Goal: Download file/media

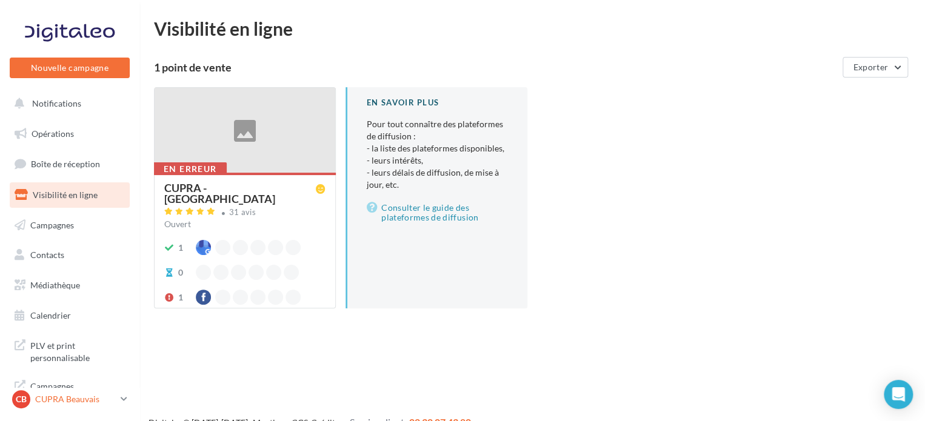
click at [123, 397] on icon at bounding box center [124, 399] width 7 height 10
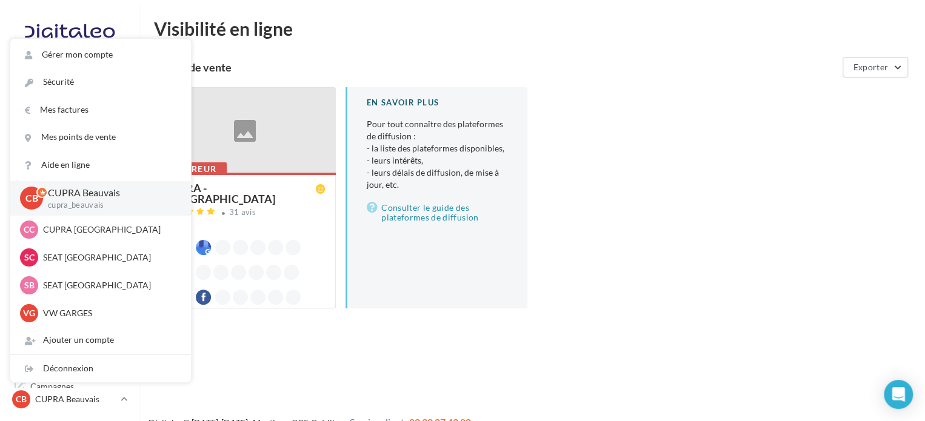
click at [255, 378] on div "Nouvelle campagne Nouvelle campagne Notifications Opérations Boîte de réception…" at bounding box center [462, 229] width 925 height 421
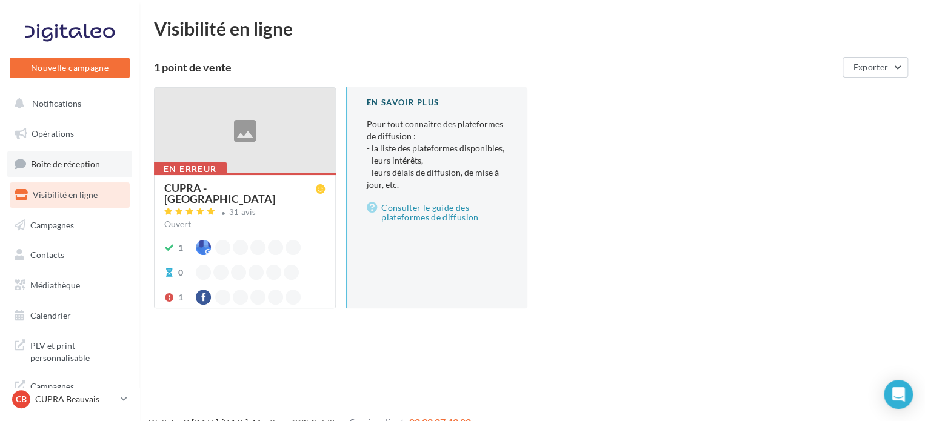
click at [77, 154] on link "Boîte de réception" at bounding box center [69, 164] width 125 height 26
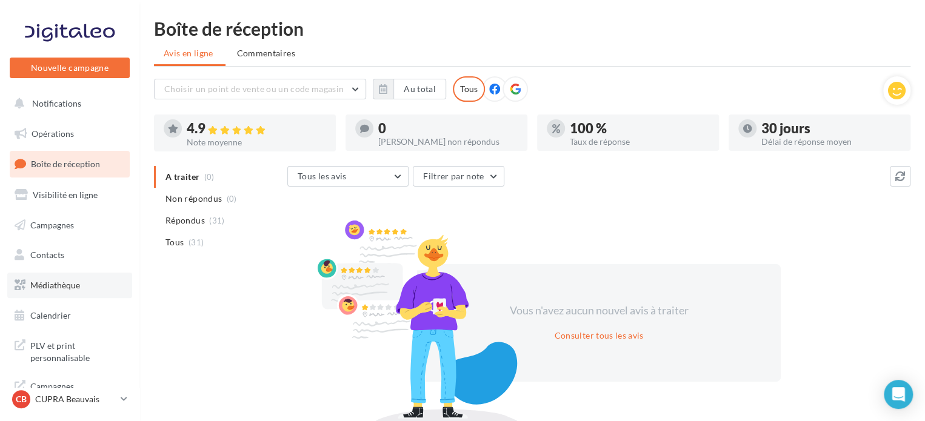
scroll to position [10, 0]
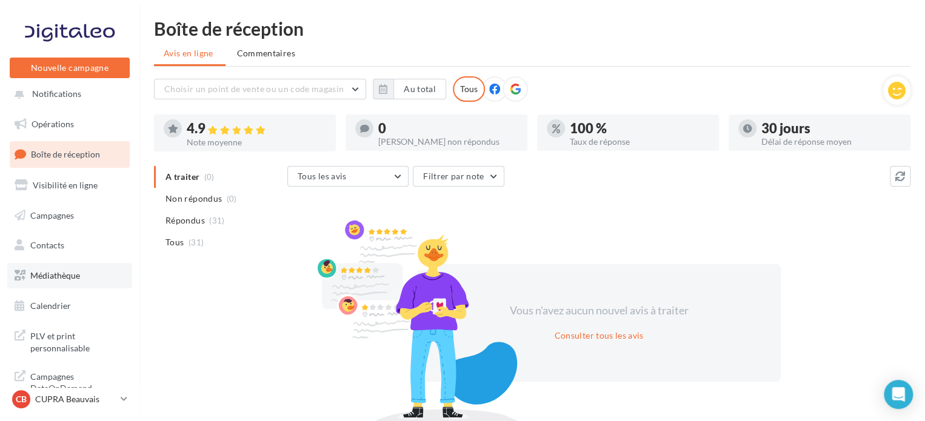
click at [77, 267] on link "Médiathèque" at bounding box center [69, 275] width 125 height 25
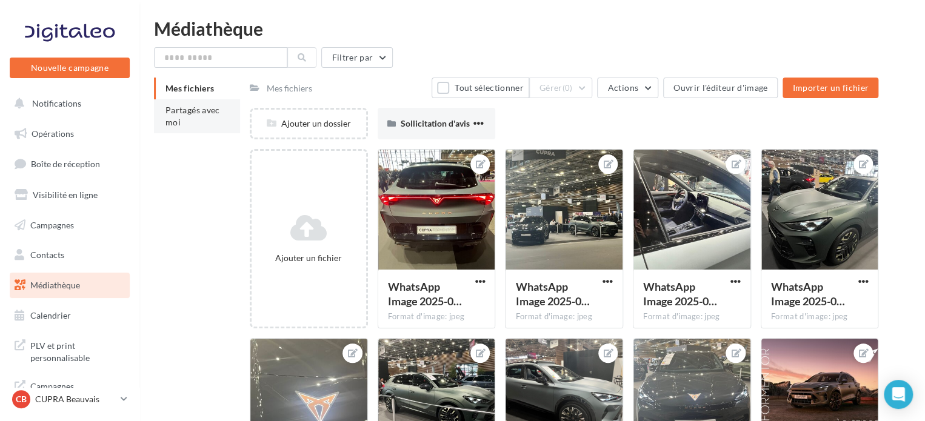
click at [187, 108] on span "Partagés avec moi" at bounding box center [192, 116] width 55 height 22
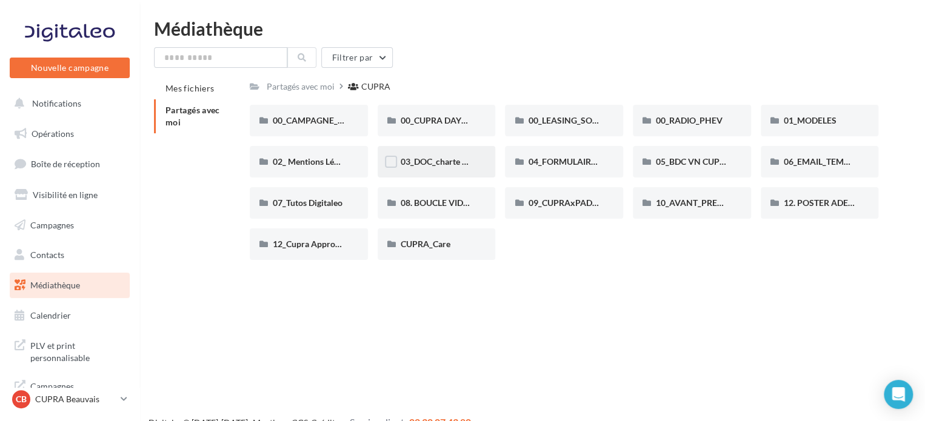
click at [388, 173] on div "03_DOC_charte graphique et GUIDELINES" at bounding box center [437, 162] width 118 height 32
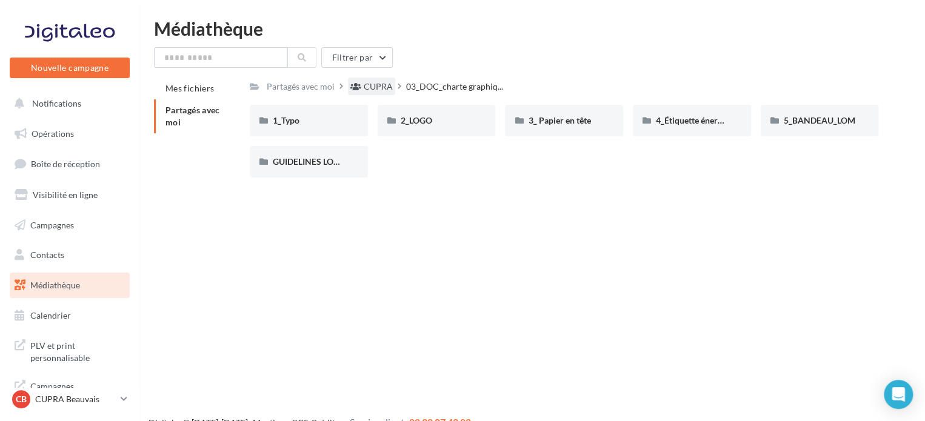
click at [388, 85] on div "CUPRA" at bounding box center [378, 87] width 29 height 12
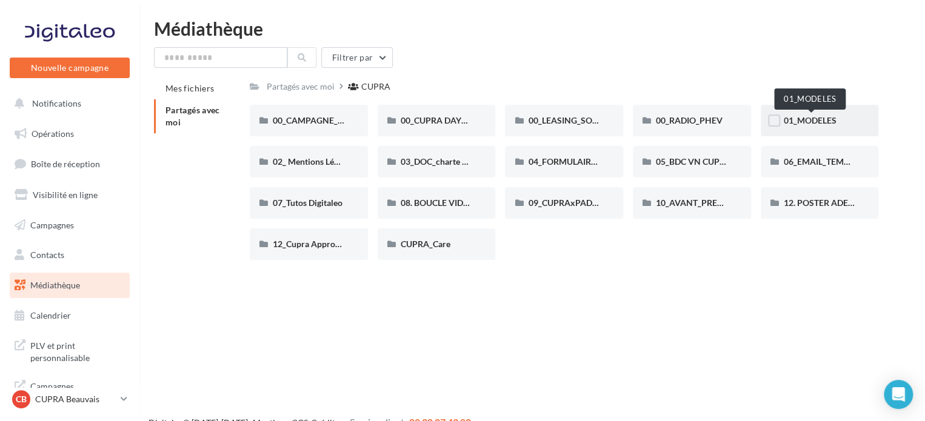
click at [823, 125] on span "01_MODELES" at bounding box center [810, 120] width 53 height 10
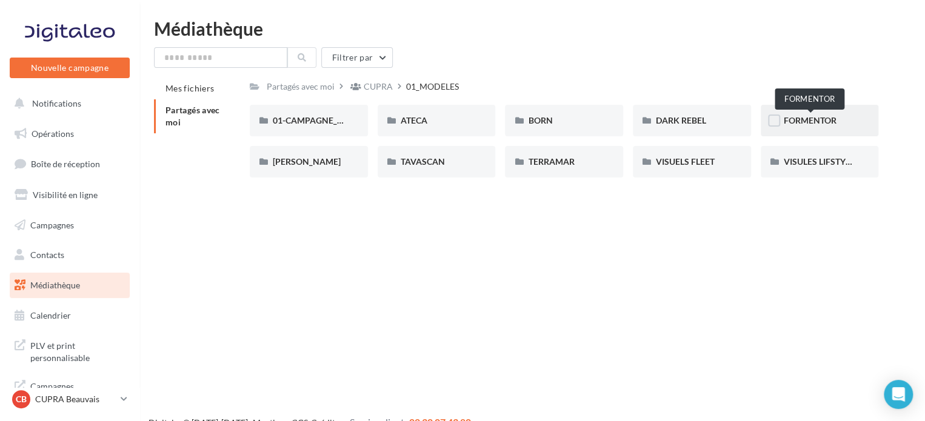
click at [821, 123] on span "FORMENTOR" at bounding box center [810, 120] width 53 height 10
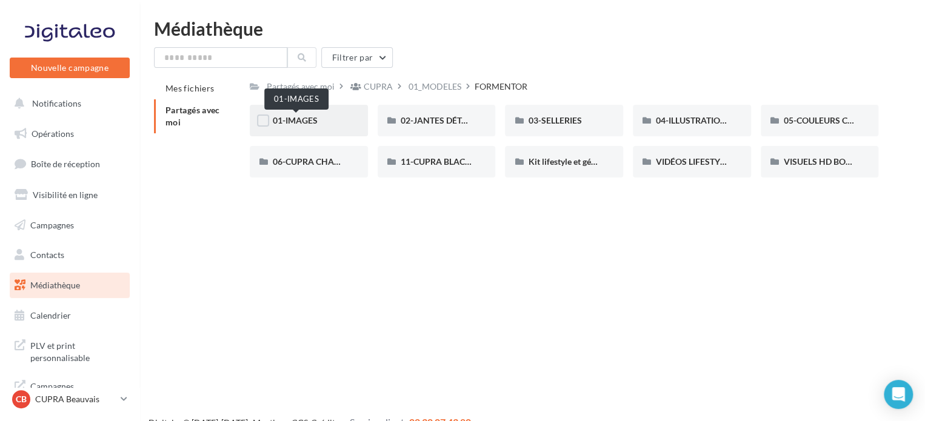
click at [310, 116] on span "01-IMAGES" at bounding box center [295, 120] width 45 height 10
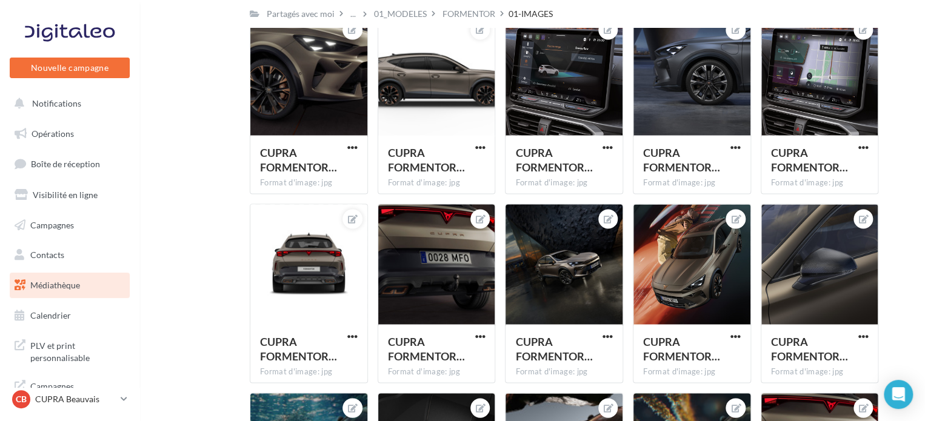
scroll to position [1048, 0]
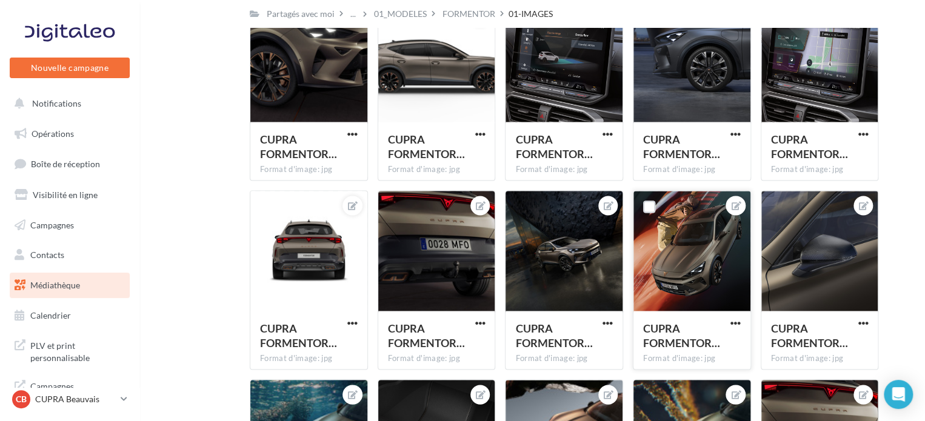
click at [733, 313] on div "CUPRA FORMENTOR… Format d'image: jpg" at bounding box center [691, 339] width 117 height 57
click at [737, 322] on span "button" at bounding box center [735, 323] width 10 height 10
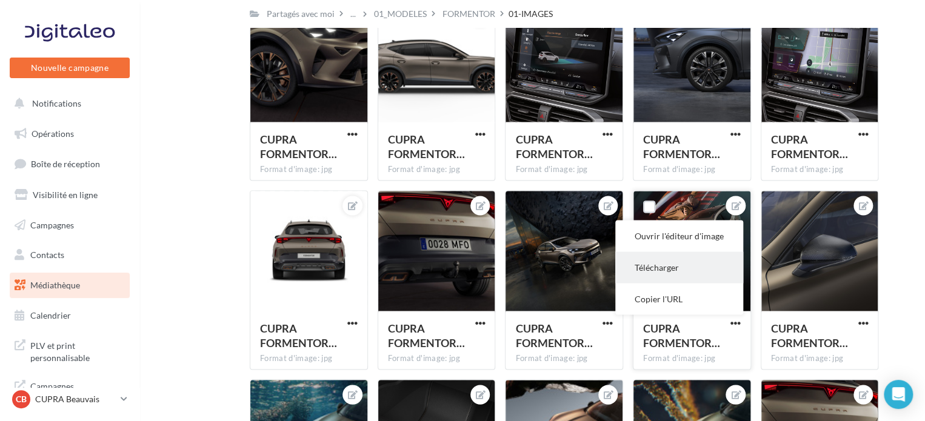
click at [684, 256] on button "Télécharger" at bounding box center [679, 268] width 128 height 32
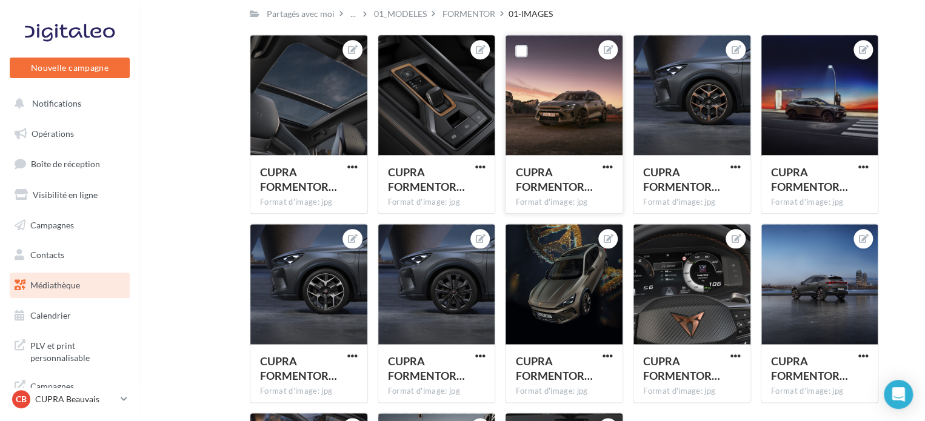
scroll to position [2901, 0]
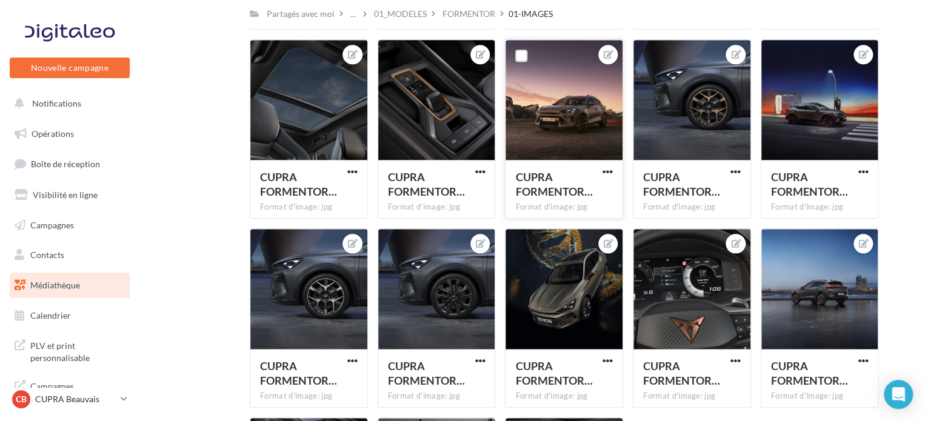
click at [613, 172] on button "button" at bounding box center [607, 173] width 15 height 12
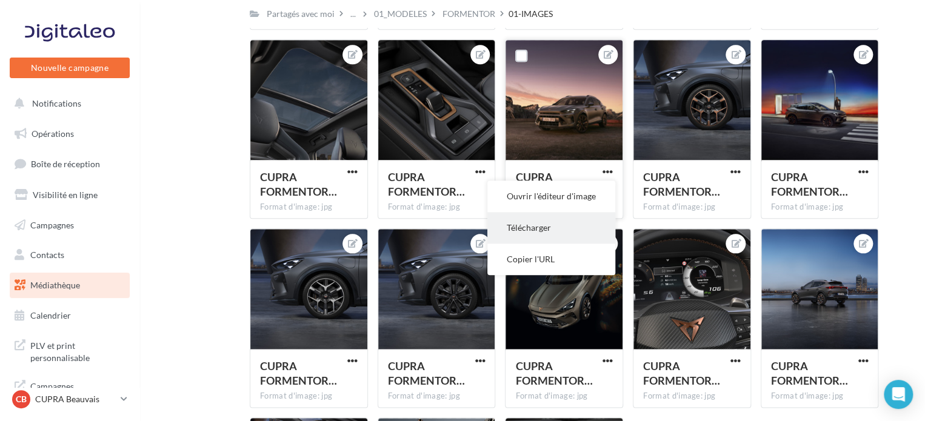
click at [548, 221] on button "Télécharger" at bounding box center [551, 228] width 128 height 32
